Goal: Task Accomplishment & Management: Use online tool/utility

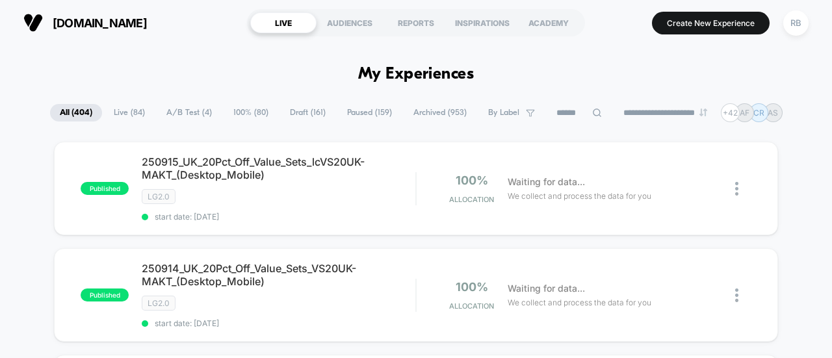
click at [593, 114] on div at bounding box center [579, 113] width 65 height 16
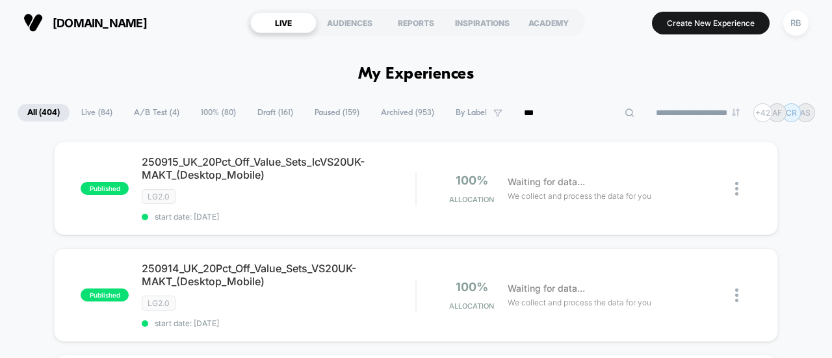
type input "***"
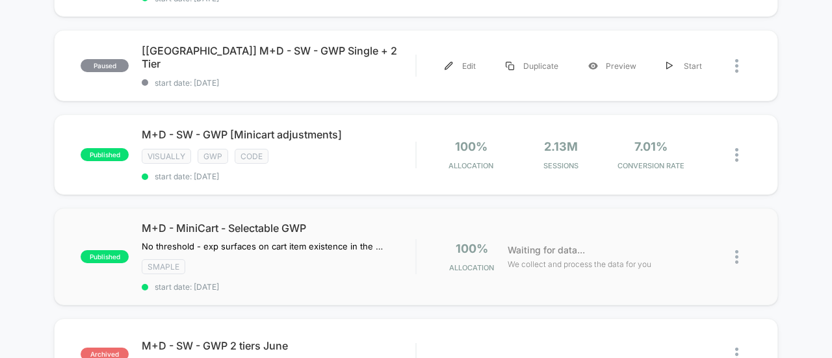
scroll to position [365, 0]
click at [207, 135] on span "M+D - SW - GWP [Minicart adjustments] Click to edit experience details" at bounding box center [279, 134] width 274 height 13
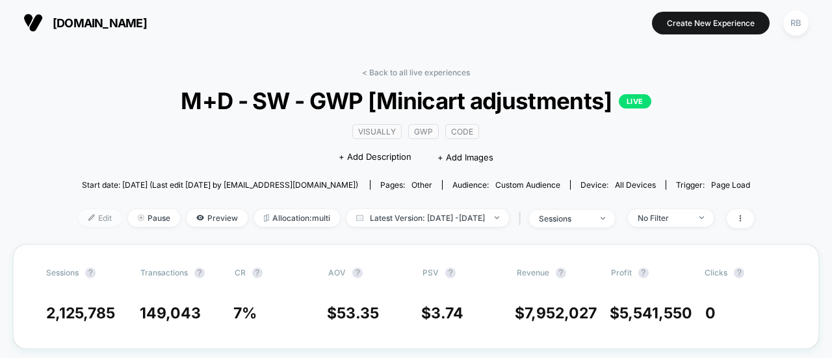
click at [79, 214] on span "Edit" at bounding box center [100, 218] width 43 height 18
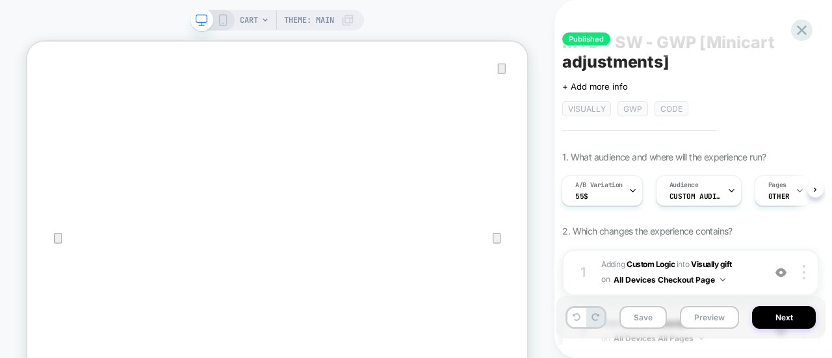
click at [732, 92] on div "Click to edit experience details + Add more info visually gwp code" at bounding box center [690, 93] width 257 height 45
click at [798, 34] on icon at bounding box center [802, 30] width 10 height 10
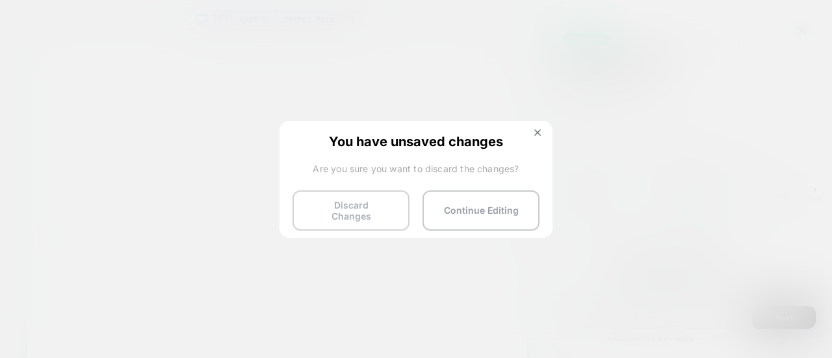
click at [352, 200] on button "Discard Changes" at bounding box center [350, 210] width 117 height 40
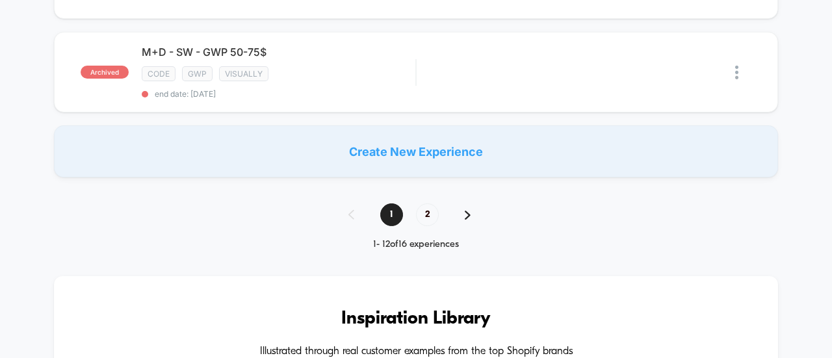
scroll to position [1185, 0]
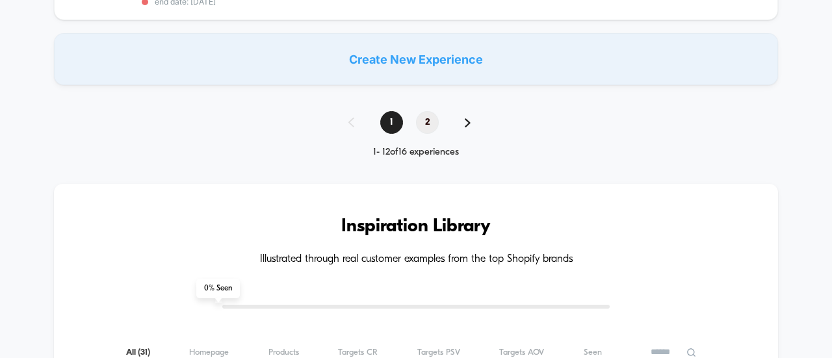
click at [422, 111] on span "2" at bounding box center [427, 122] width 23 height 23
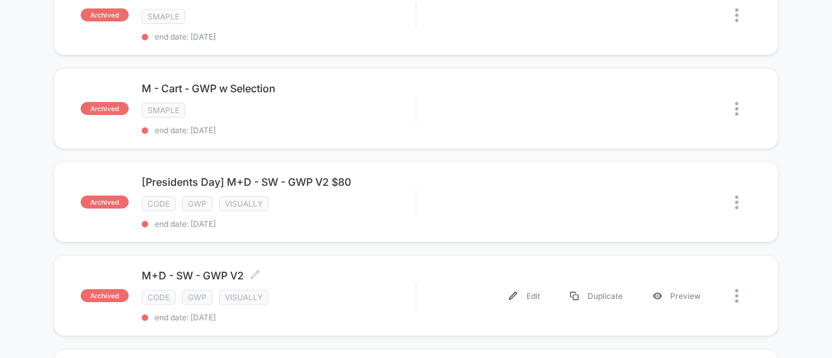
scroll to position [0, 0]
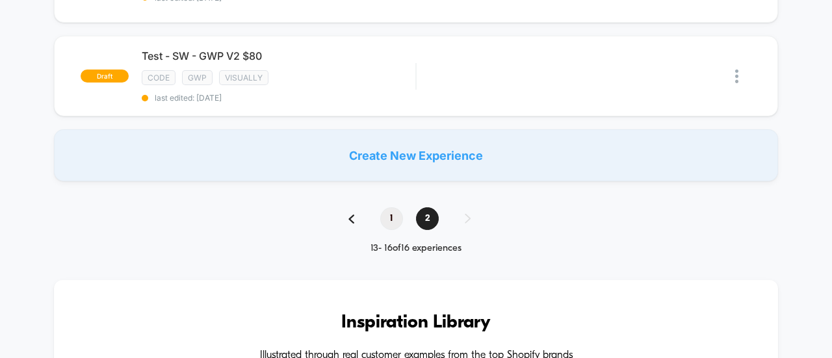
click at [385, 207] on span "1" at bounding box center [391, 218] width 23 height 23
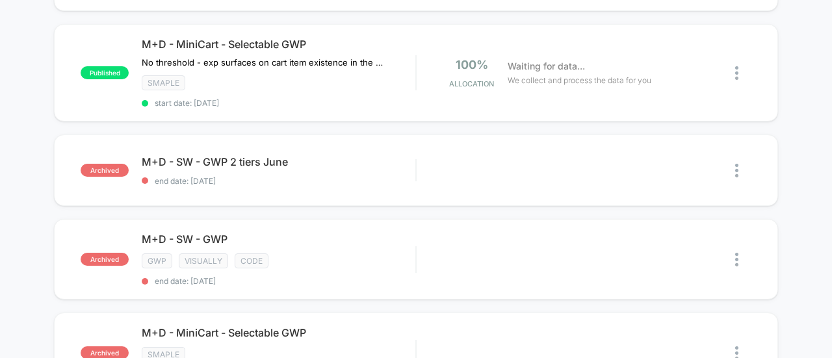
scroll to position [439, 0]
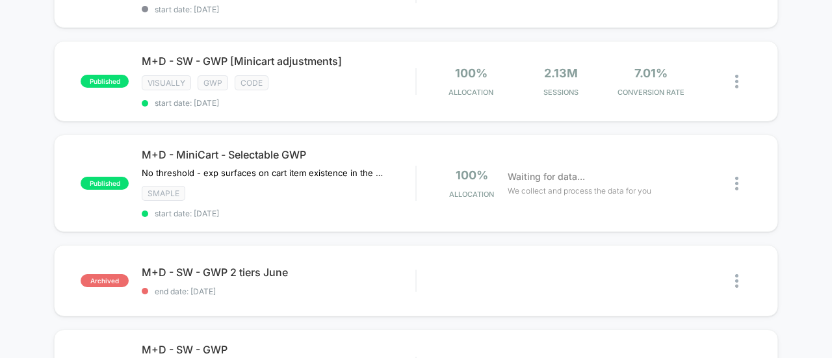
click at [794, 174] on div "paused NON-RETENTION: M+D - SW - GWP 2 tiers Aug start date: [DATE] Edit Duplic…" at bounding box center [416, 267] width 832 height 1128
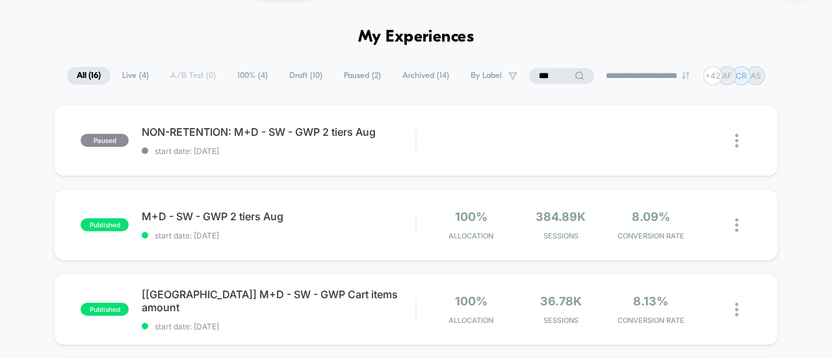
scroll to position [144, 0]
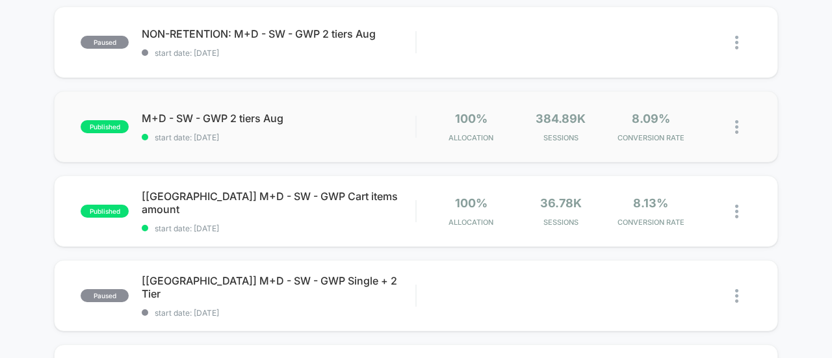
scroll to position [148, 0]
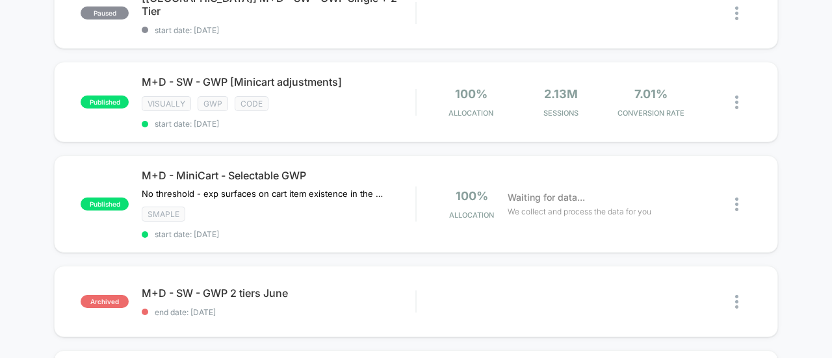
scroll to position [426, 0]
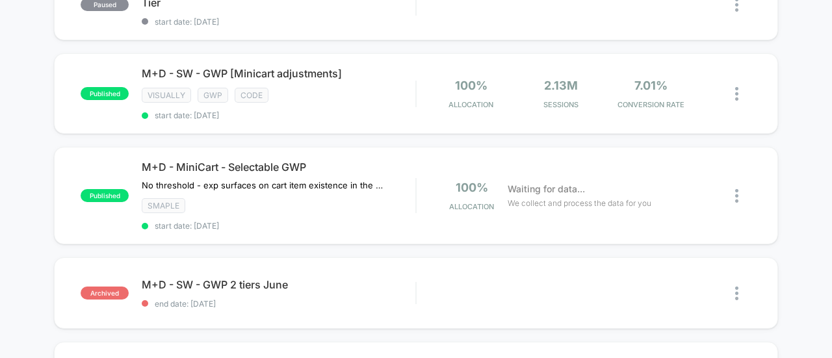
click at [794, 210] on div "paused NON-RETENTION: M+D - SW - GWP 2 tiers Aug start date: [DATE] Edit Duplic…" at bounding box center [416, 279] width 832 height 1128
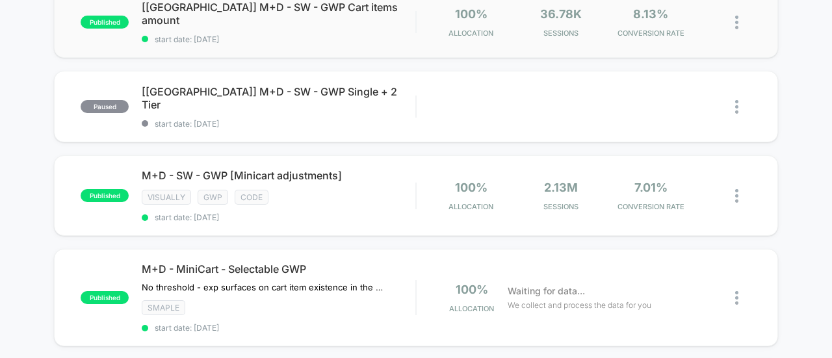
scroll to position [412, 0]
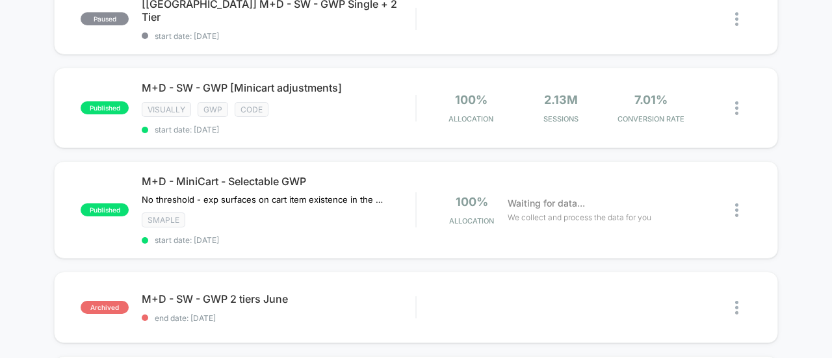
click at [803, 109] on div "paused NON-RETENTION: M+D - SW - GWP 2 tiers Aug start date: [DATE] Edit Duplic…" at bounding box center [416, 294] width 832 height 1128
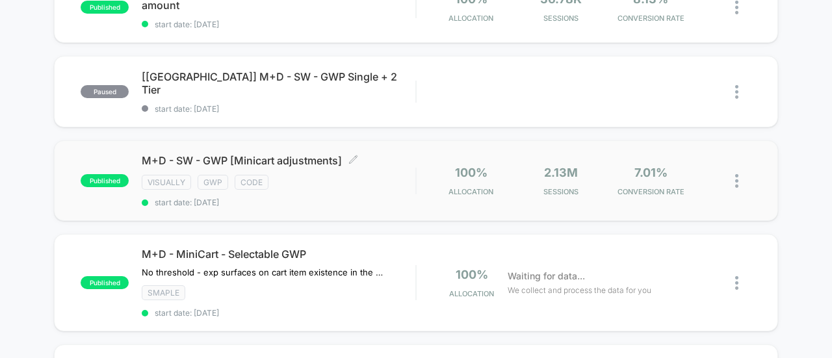
click at [310, 159] on span "M+D - SW - GWP [Minicart adjustments] Click to edit experience details" at bounding box center [279, 160] width 274 height 13
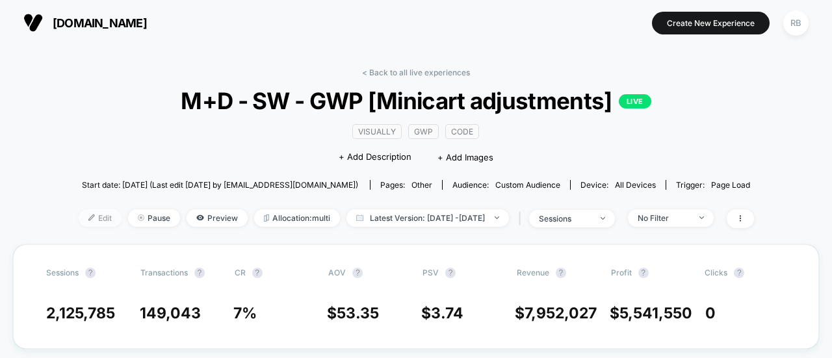
click at [79, 209] on span "Edit" at bounding box center [100, 218] width 43 height 18
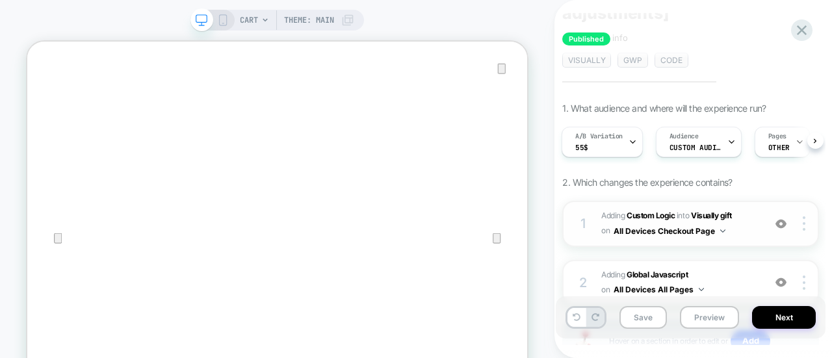
click at [769, 228] on div at bounding box center [781, 223] width 25 height 14
click at [737, 278] on span "Adding Global Javascript on All Devices All Pages" at bounding box center [679, 283] width 156 height 31
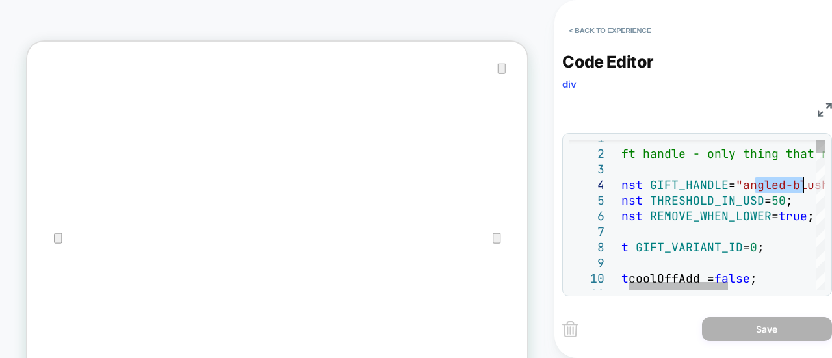
drag, startPoint x: 647, startPoint y: 184, endPoint x: 802, endPoint y: 190, distance: 154.8
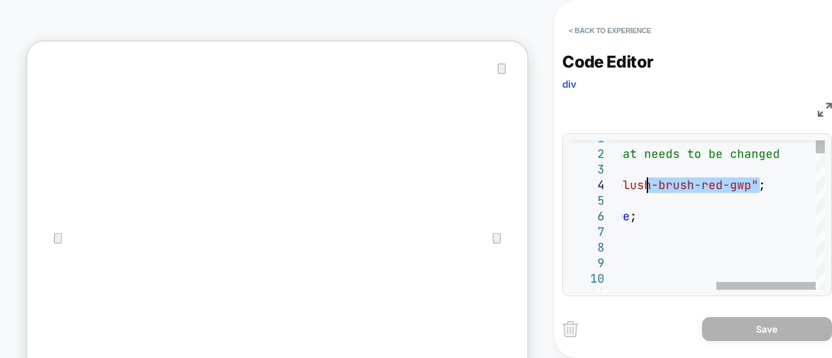
drag, startPoint x: 760, startPoint y: 191, endPoint x: 642, endPoint y: 188, distance: 117.7
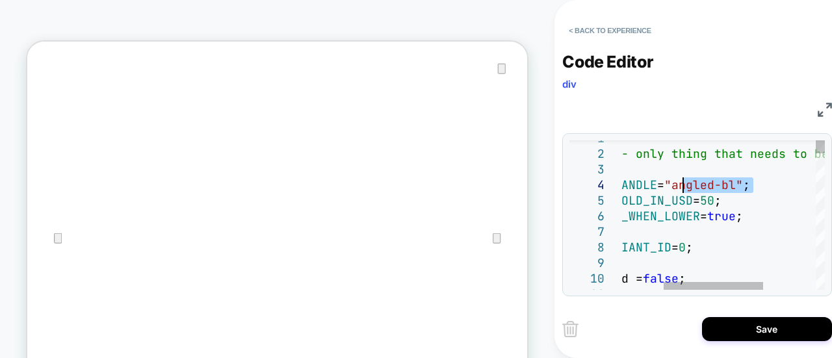
drag, startPoint x: 750, startPoint y: 185, endPoint x: 685, endPoint y: 188, distance: 65.1
type textarea "**********"
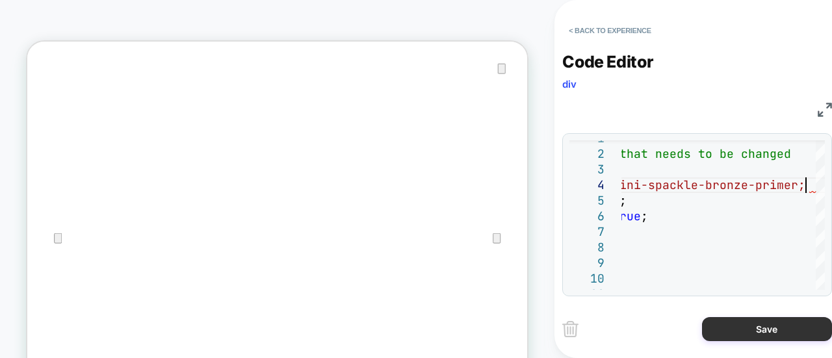
click at [762, 337] on button "Save" at bounding box center [767, 329] width 130 height 24
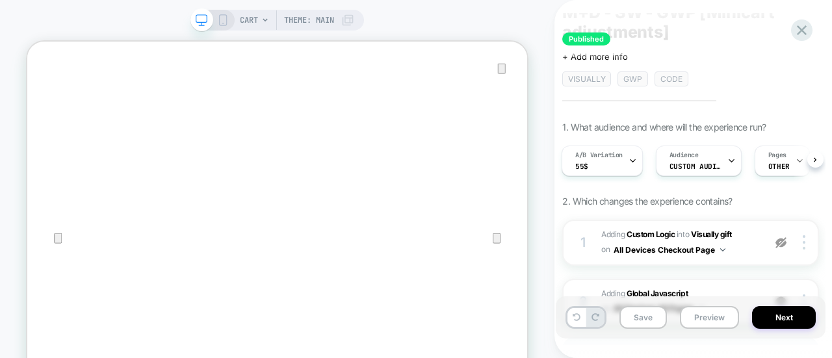
scroll to position [49, 0]
click at [694, 168] on span "Custom Audience" at bounding box center [695, 167] width 52 height 9
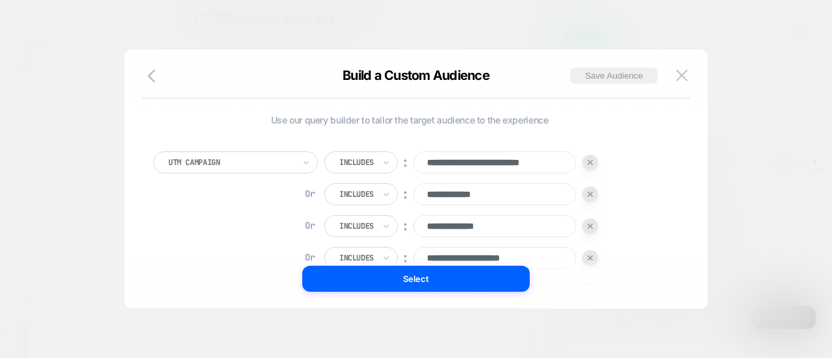
scroll to position [142, 0]
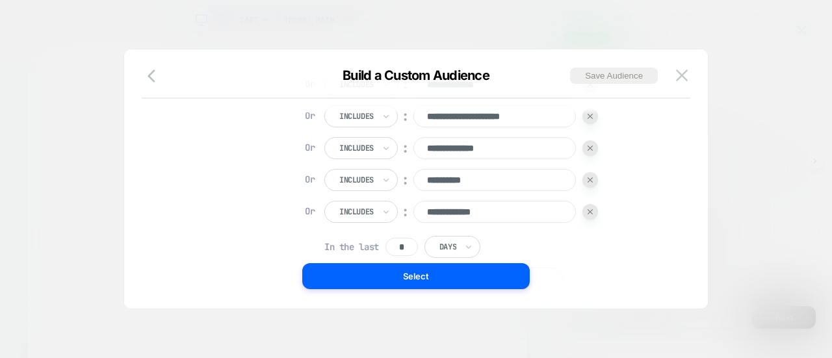
drag, startPoint x: 519, startPoint y: 209, endPoint x: 422, endPoint y: 209, distance: 96.2
click at [422, 209] on input "**********" at bounding box center [494, 212] width 162 height 22
click at [590, 213] on img at bounding box center [590, 211] width 5 height 5
click at [591, 182] on div at bounding box center [590, 180] width 16 height 16
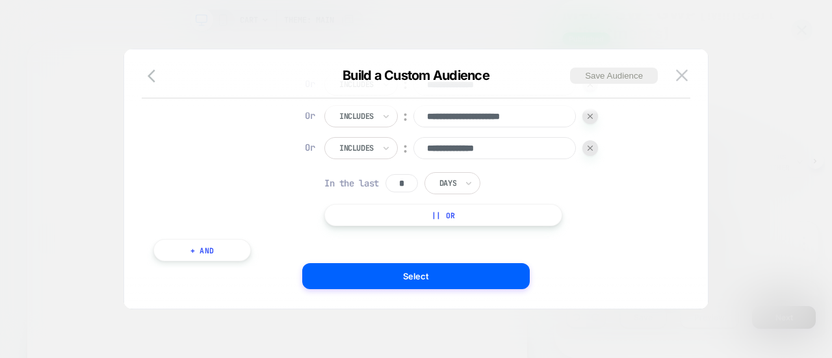
click at [593, 151] on div at bounding box center [590, 148] width 16 height 16
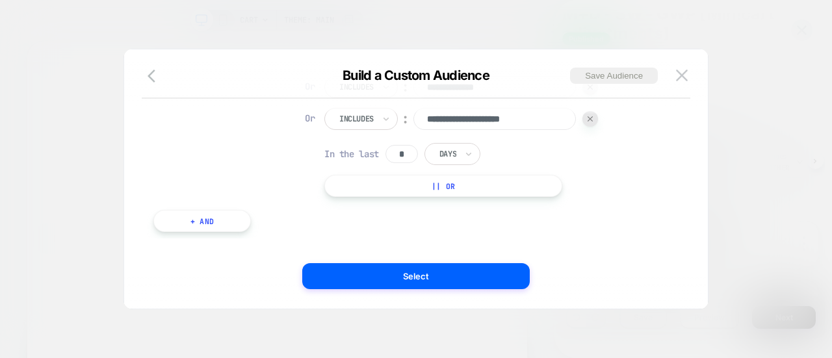
scroll to position [49, 0]
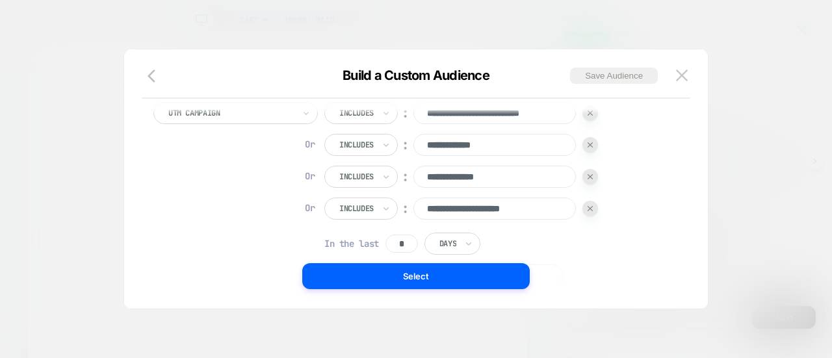
click at [598, 209] on div at bounding box center [590, 209] width 16 height 16
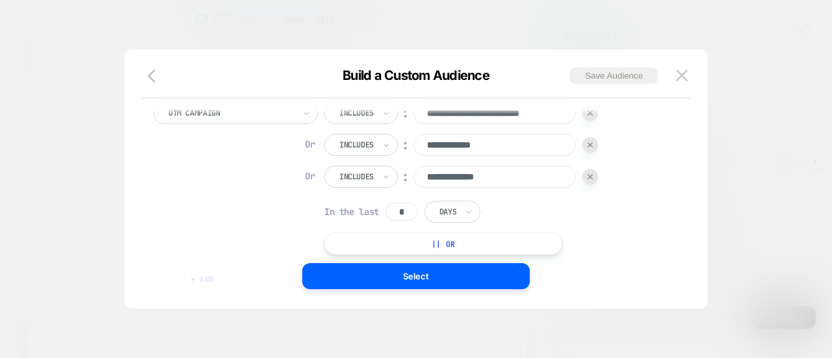
click at [591, 179] on div at bounding box center [590, 177] width 16 height 16
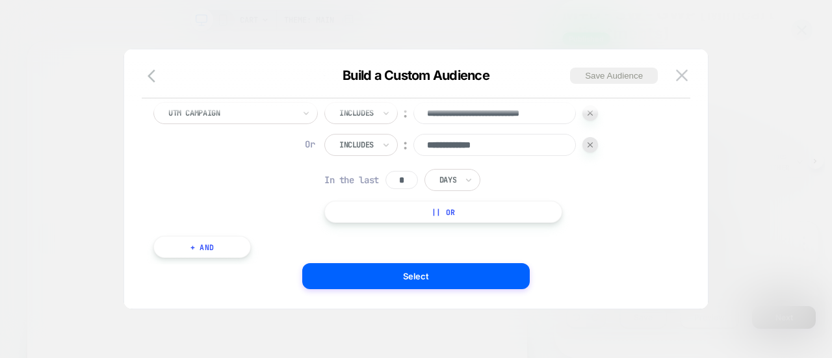
click at [593, 145] on img at bounding box center [590, 144] width 5 height 5
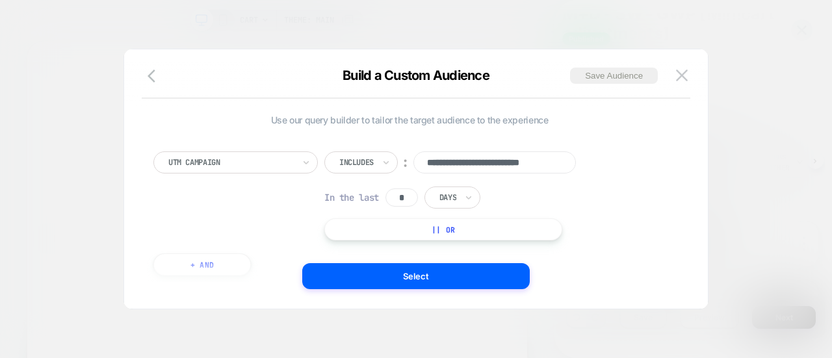
scroll to position [0, 0]
drag, startPoint x: 569, startPoint y: 164, endPoint x: 399, endPoint y: 149, distance: 170.9
click at [399, 149] on div "**********" at bounding box center [409, 207] width 525 height 150
drag, startPoint x: 447, startPoint y: 161, endPoint x: 396, endPoint y: 159, distance: 50.7
click at [396, 159] on div "Includes ︰ **" at bounding box center [461, 162] width 274 height 22
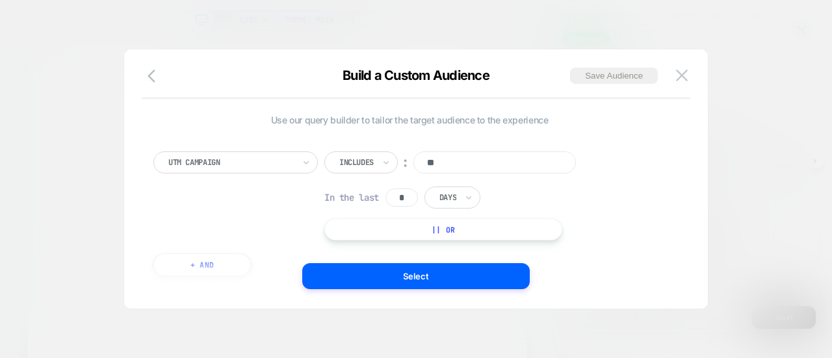
paste input "**********"
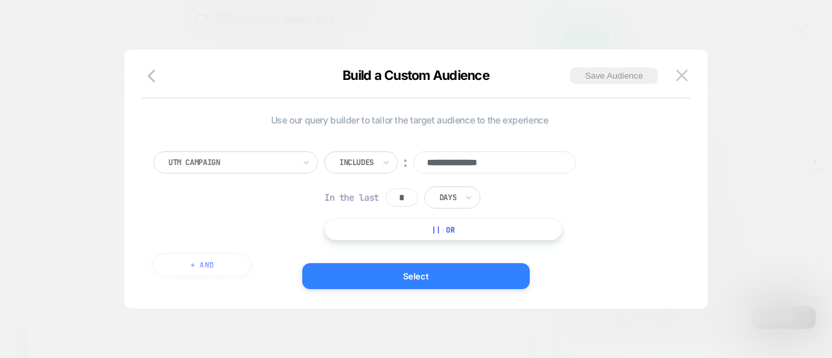
type input "**********"
click at [402, 274] on button "Select" at bounding box center [415, 276] width 227 height 26
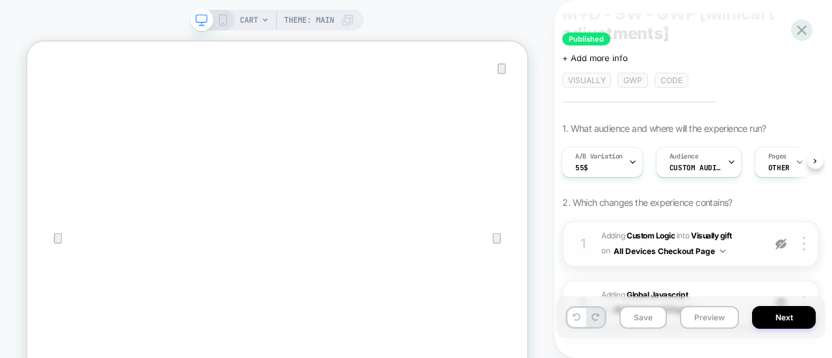
scroll to position [136, 0]
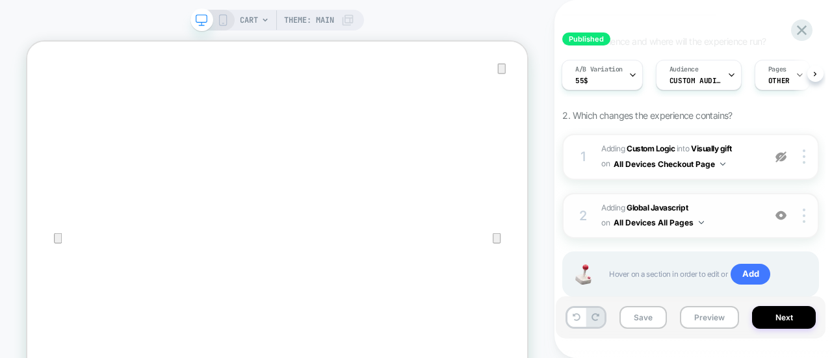
click at [735, 218] on span "Adding Global Javascript on All Devices All Pages" at bounding box center [679, 216] width 156 height 31
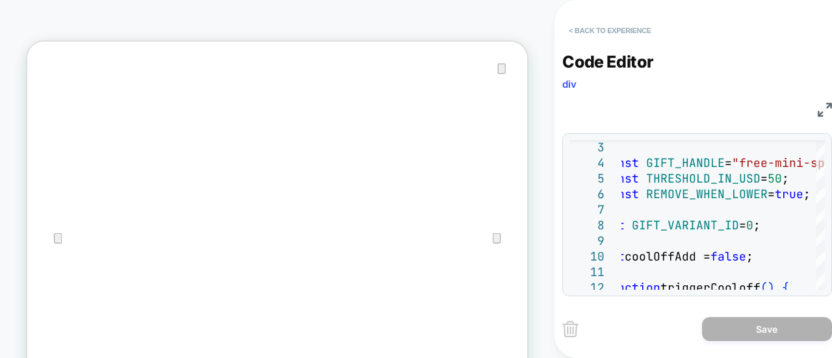
click at [608, 31] on button "< Back to experience" at bounding box center [609, 30] width 95 height 21
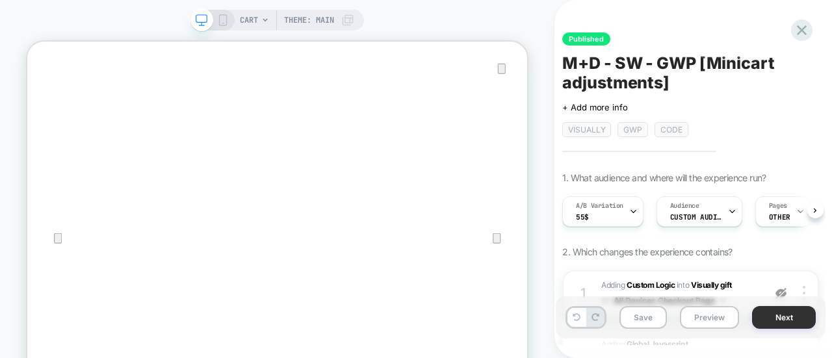
scroll to position [0, 1]
click at [786, 319] on button "Next" at bounding box center [784, 317] width 64 height 23
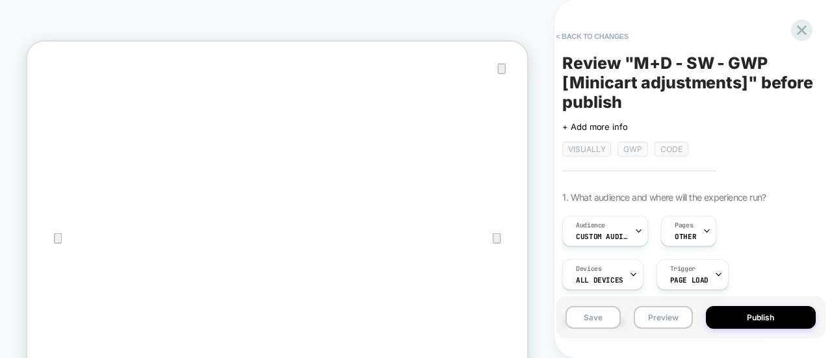
scroll to position [0, 1]
click at [761, 313] on button "Publish" at bounding box center [761, 317] width 110 height 23
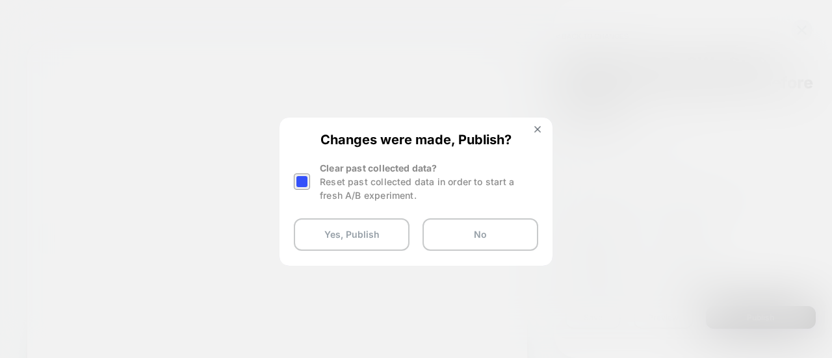
click at [307, 184] on div at bounding box center [302, 182] width 16 height 16
click at [369, 233] on button "Yes, Publish" at bounding box center [352, 234] width 116 height 32
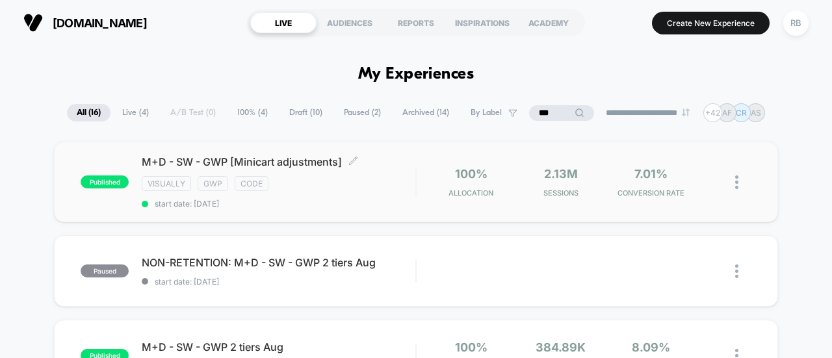
click at [308, 179] on div "visually gwp code" at bounding box center [279, 183] width 274 height 15
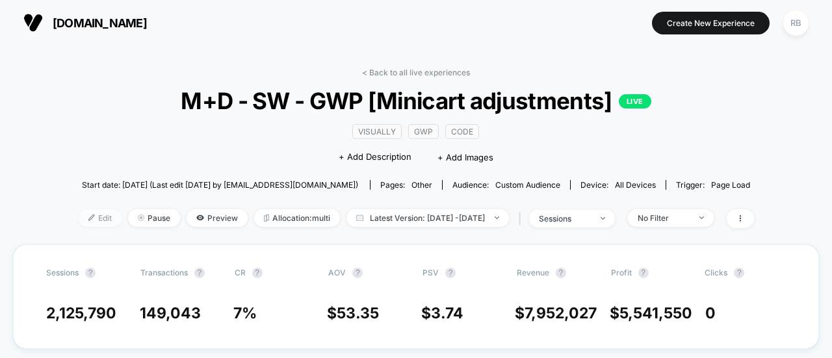
click at [79, 216] on span "Edit" at bounding box center [100, 218] width 43 height 18
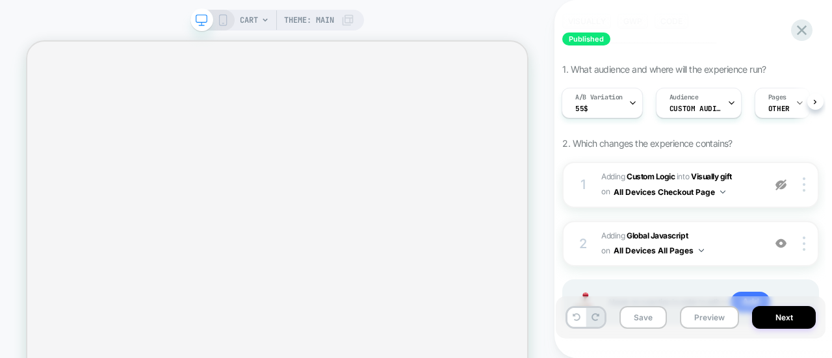
scroll to position [125, 0]
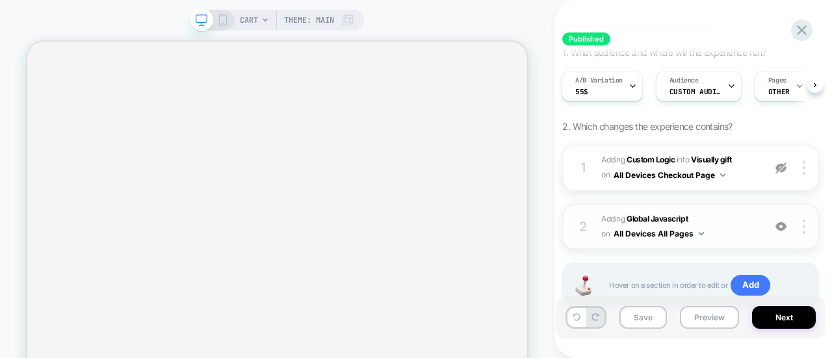
click at [724, 222] on span "Adding Global Javascript on All Devices All Pages" at bounding box center [679, 227] width 156 height 31
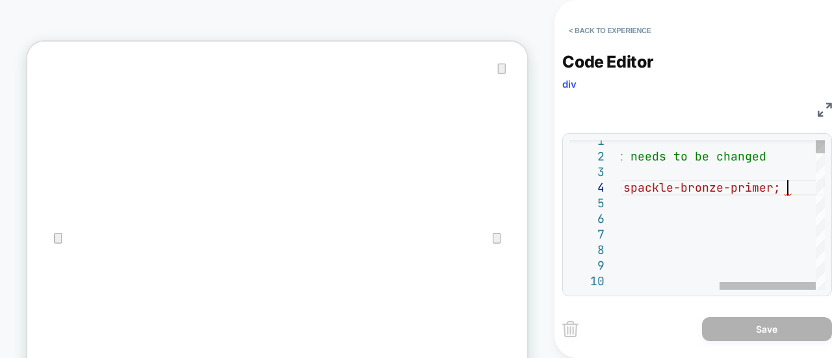
scroll to position [0, 0]
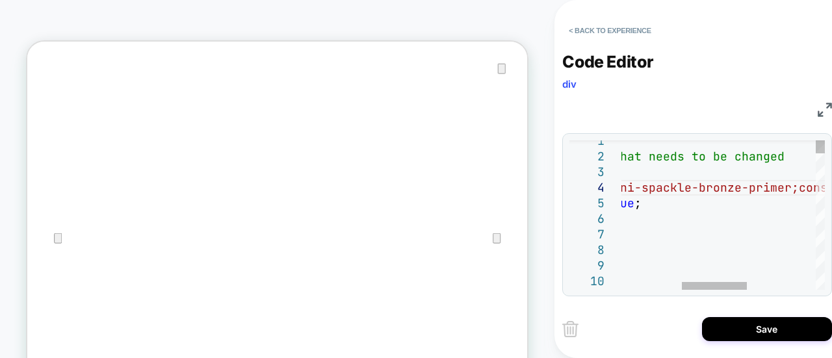
type textarea "**********"
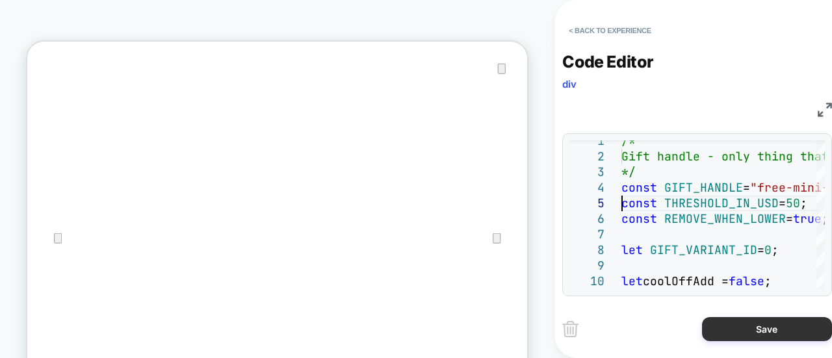
click at [748, 332] on button "Save" at bounding box center [767, 329] width 130 height 24
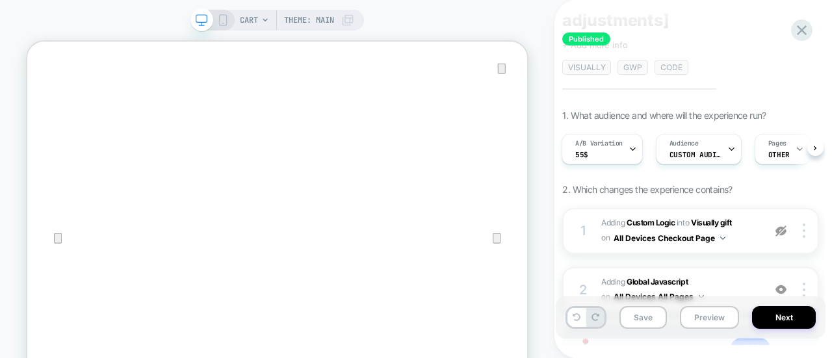
scroll to position [50, 0]
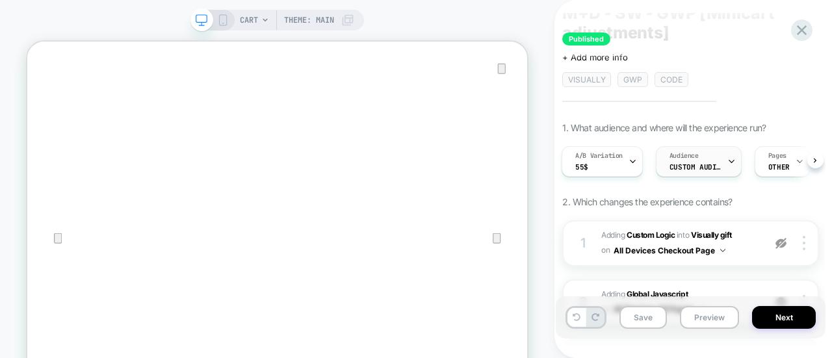
click at [698, 164] on span "Custom Audience" at bounding box center [695, 166] width 52 height 9
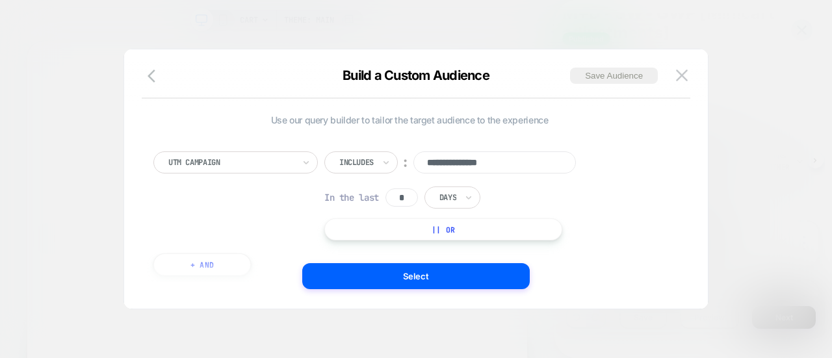
click at [716, 191] on div at bounding box center [416, 179] width 832 height 358
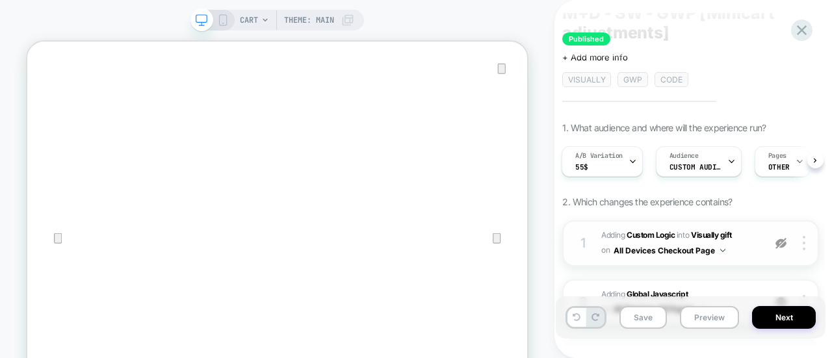
scroll to position [170, 0]
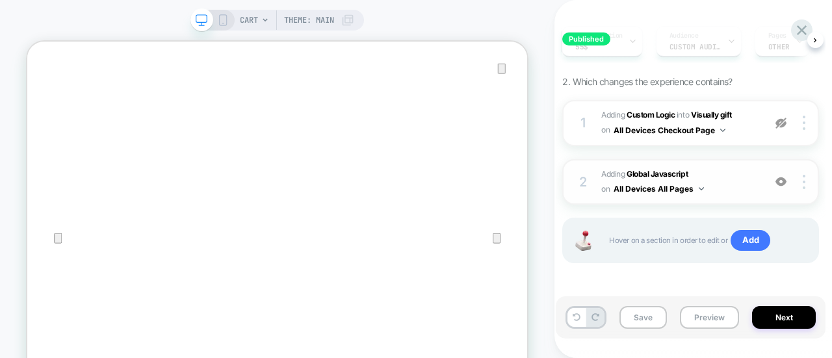
click at [716, 188] on span "Adding Global Javascript on All Devices All Pages" at bounding box center [679, 182] width 156 height 31
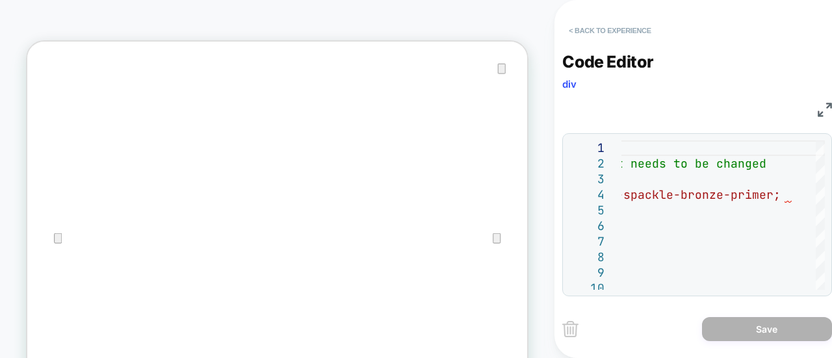
click at [584, 37] on button "< Back to experience" at bounding box center [609, 30] width 95 height 21
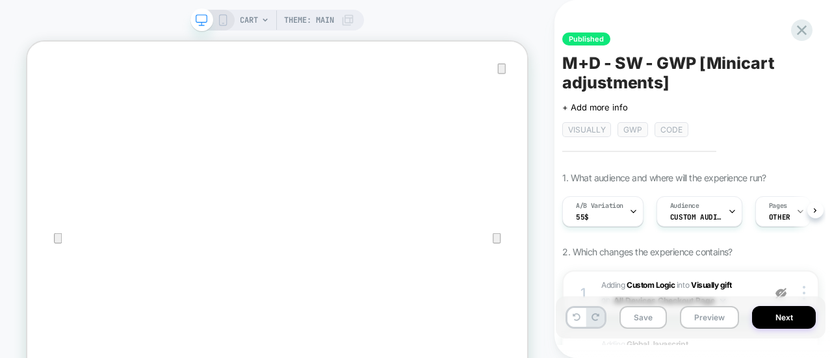
scroll to position [0, 1]
click at [704, 214] on span "Custom Audience" at bounding box center [695, 217] width 52 height 9
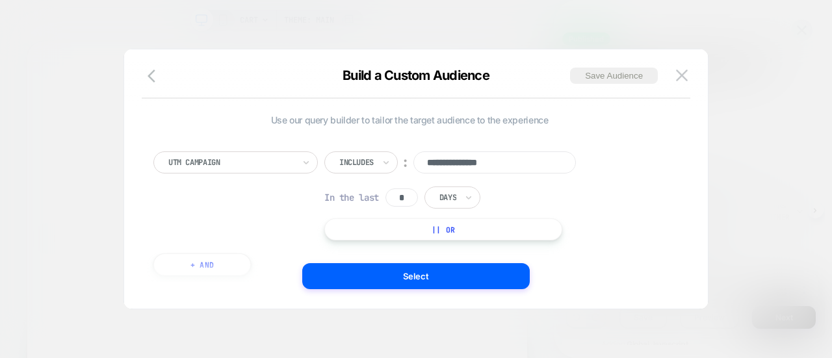
click at [455, 230] on button "|| Or" at bounding box center [443, 229] width 238 height 22
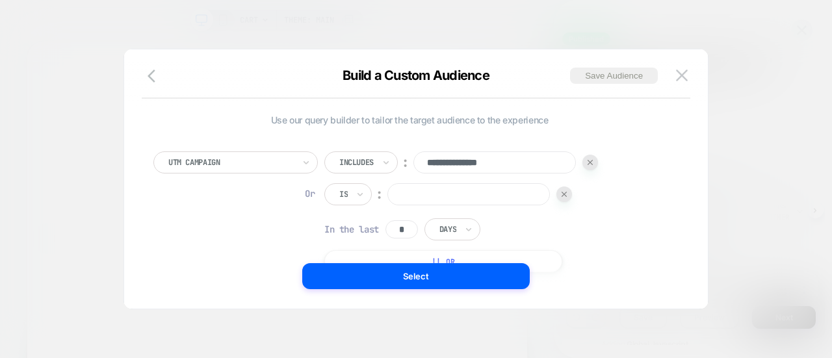
click at [348, 184] on div "Is" at bounding box center [347, 194] width 47 height 22
click at [348, 194] on div at bounding box center [343, 194] width 8 height 12
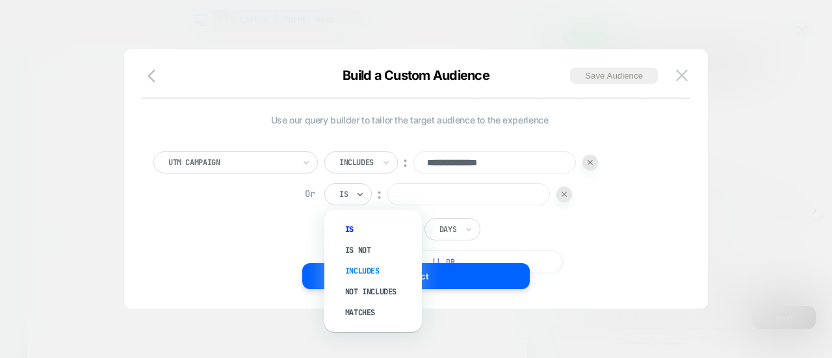
click at [386, 263] on div "Includes" at bounding box center [379, 271] width 84 height 21
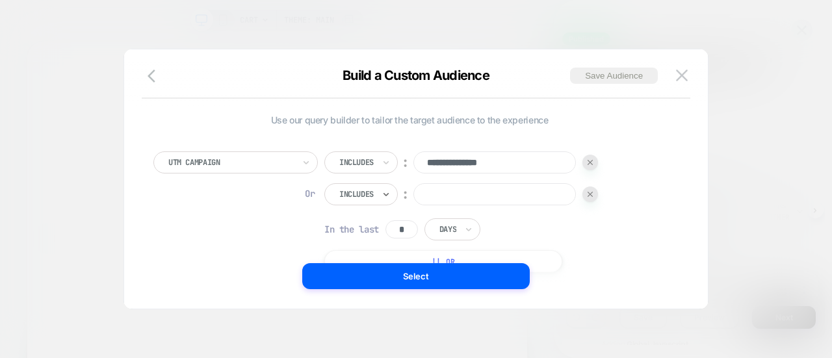
click at [463, 182] on div "**********" at bounding box center [461, 211] width 274 height 121
click at [456, 184] on input at bounding box center [494, 194] width 162 height 22
paste input "**********"
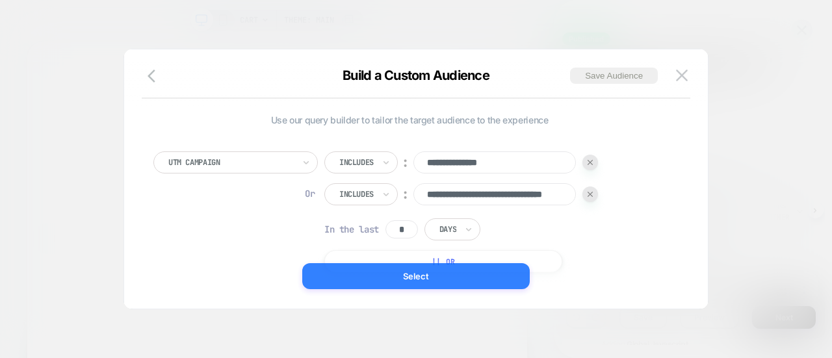
type input "**********"
click at [380, 274] on button "Select" at bounding box center [415, 276] width 227 height 26
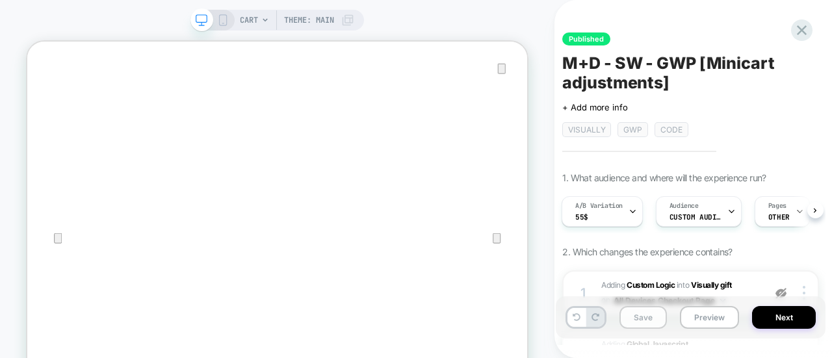
click at [646, 315] on button "Save" at bounding box center [642, 317] width 47 height 23
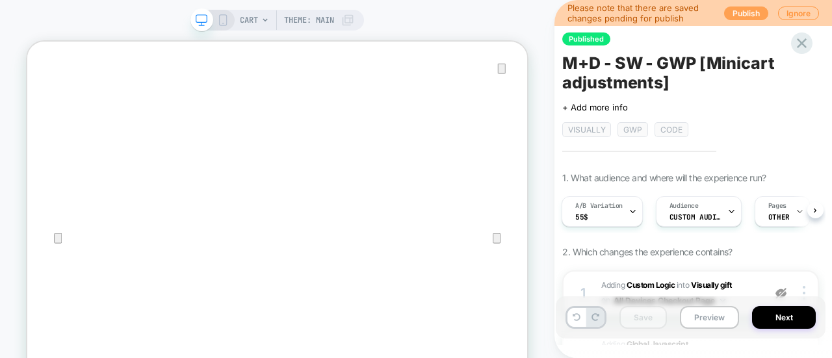
click at [742, 11] on button "Publish" at bounding box center [746, 13] width 44 height 14
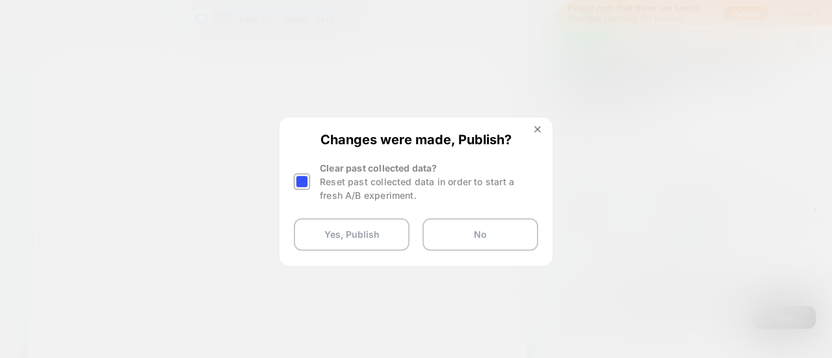
click at [300, 174] on div at bounding box center [302, 182] width 16 height 16
click at [341, 231] on button "Yes, Publish" at bounding box center [352, 234] width 116 height 32
